Goal: Find specific page/section: Find specific page/section

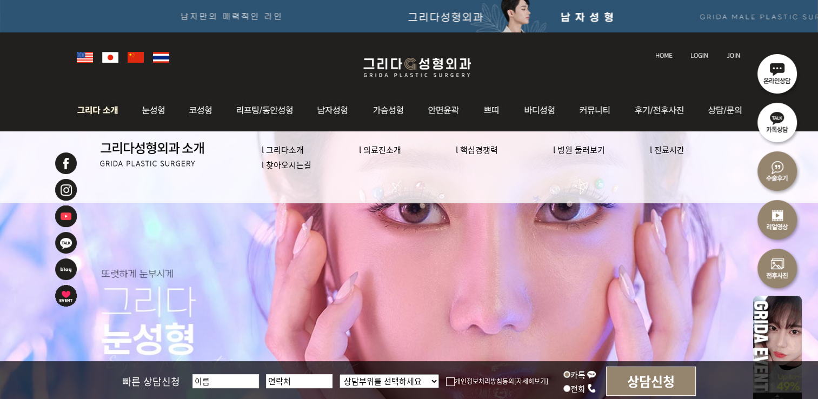
click at [378, 149] on link "l 의료진소개" at bounding box center [380, 149] width 42 height 11
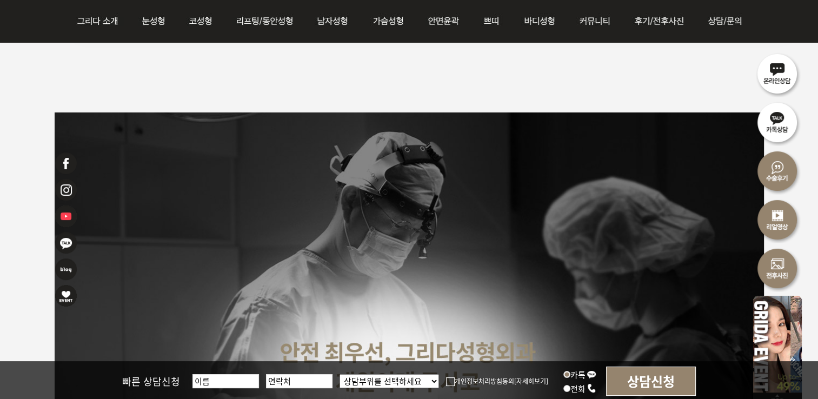
scroll to position [1304, 0]
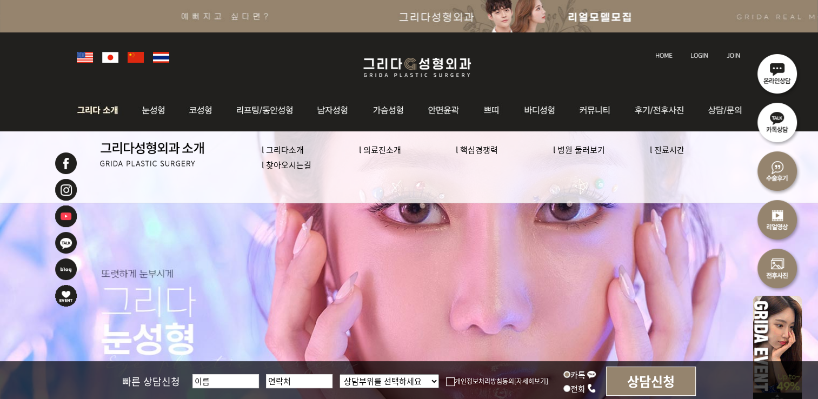
click at [378, 148] on link "l 의료진소개" at bounding box center [380, 149] width 42 height 11
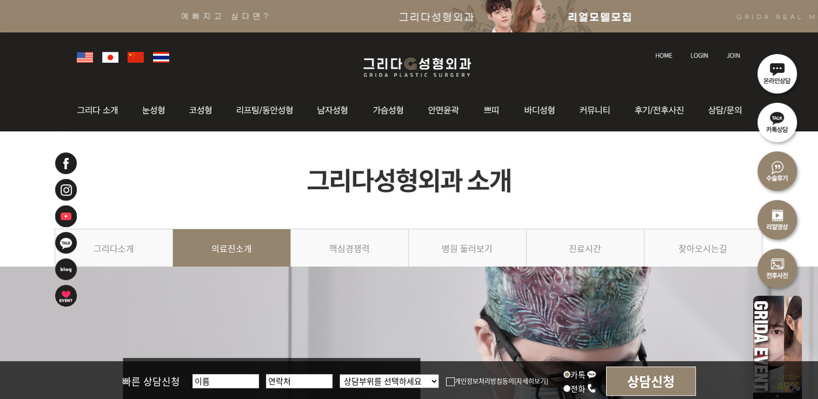
click at [239, 194] on img at bounding box center [409, 179] width 709 height 97
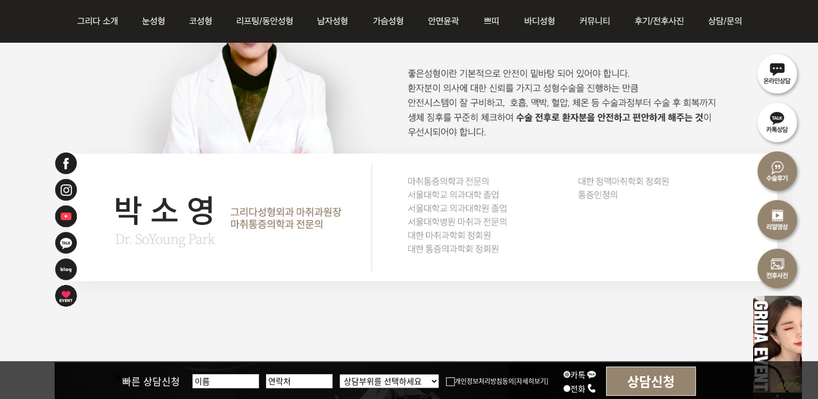
scroll to position [2314, 0]
